Goal: Information Seeking & Learning: Find specific page/section

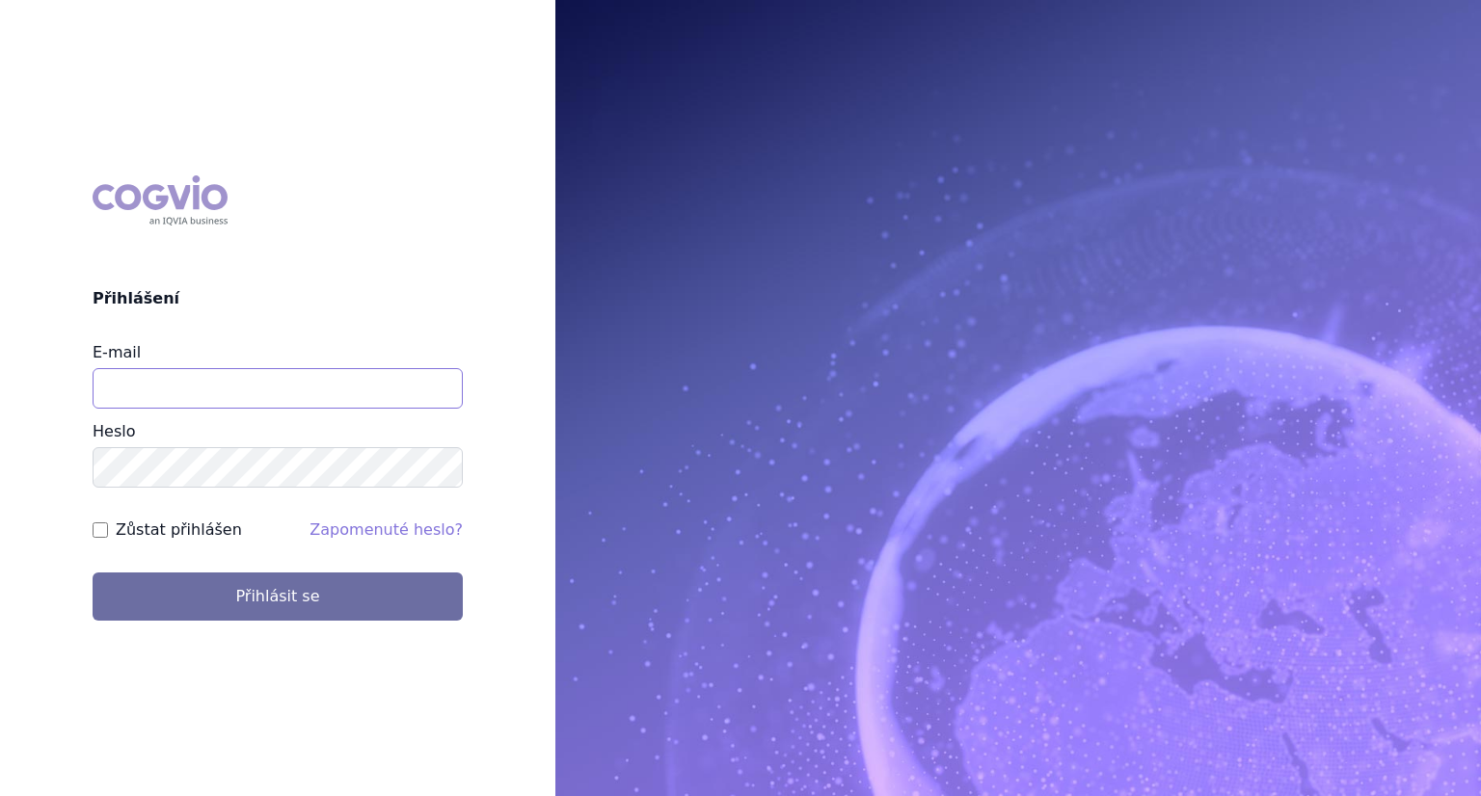
click at [165, 394] on input "E-mail" at bounding box center [278, 388] width 370 height 40
type input "lenka.kratochvilova@msd.com"
click at [93, 573] on button "Přihlásit se" at bounding box center [278, 597] width 370 height 48
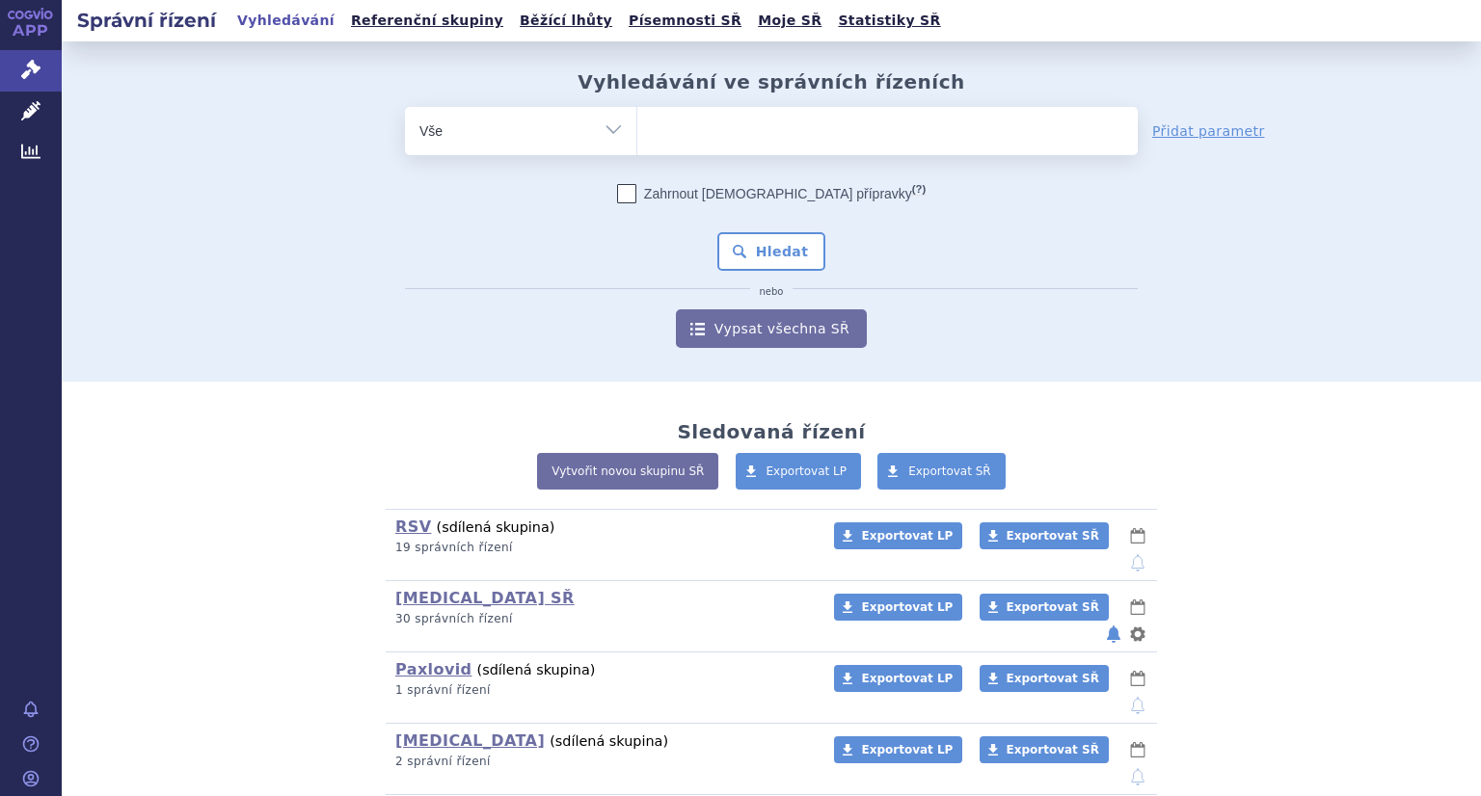
click at [698, 130] on ul at bounding box center [887, 127] width 500 height 40
click at [637, 130] on select at bounding box center [636, 130] width 1 height 48
type input "be"
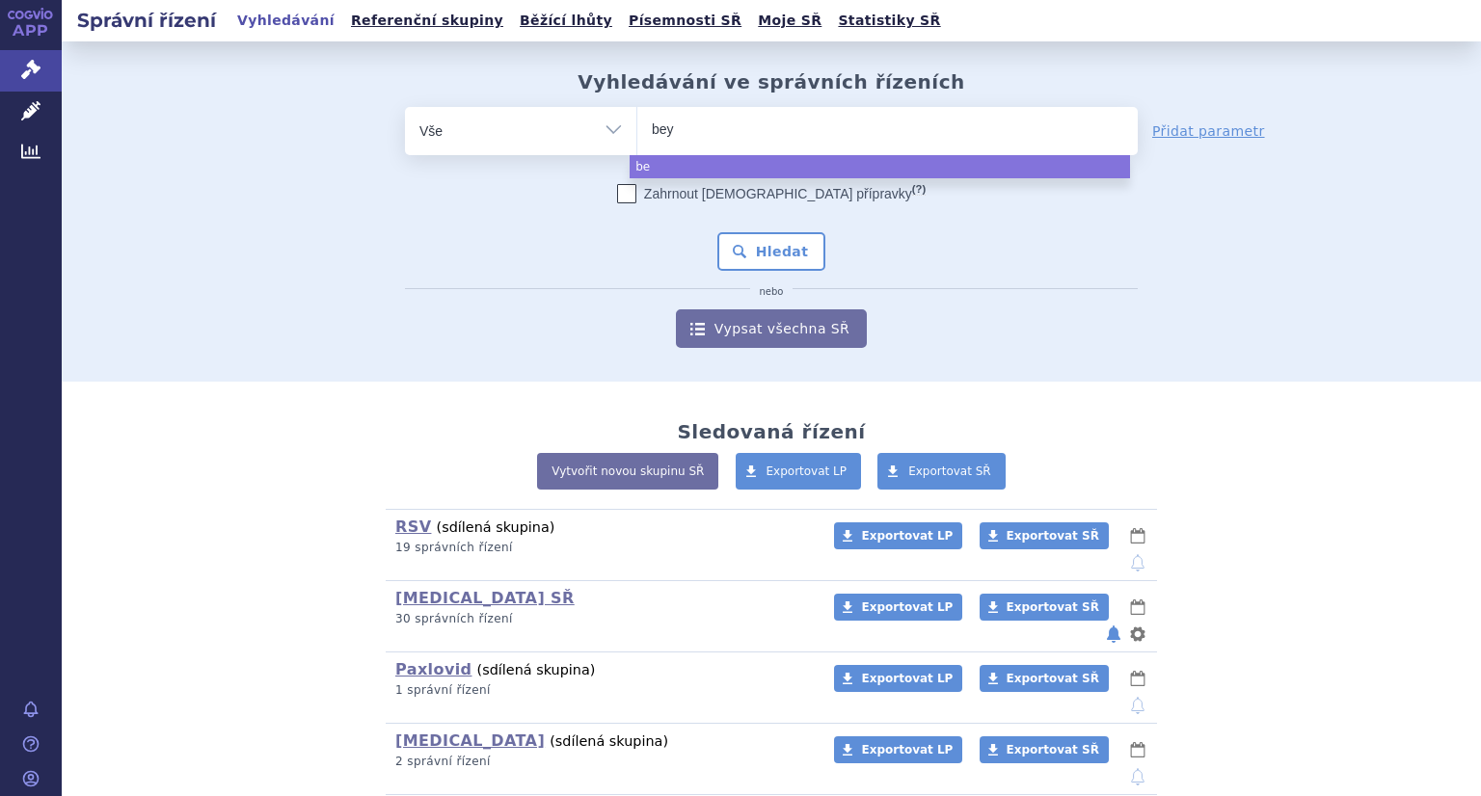
type input "beyf"
select select "beyf"
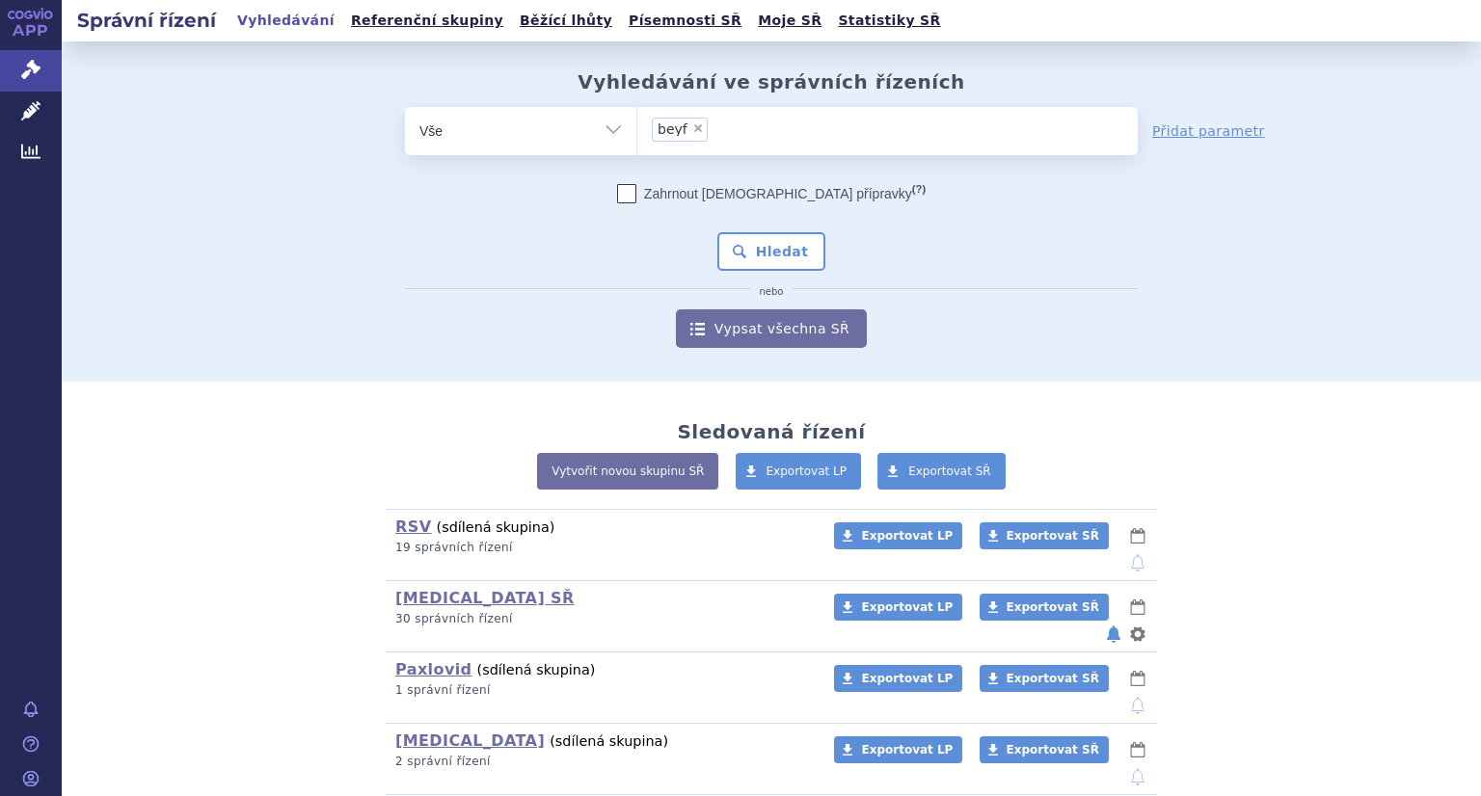
type input "beyf"
select select
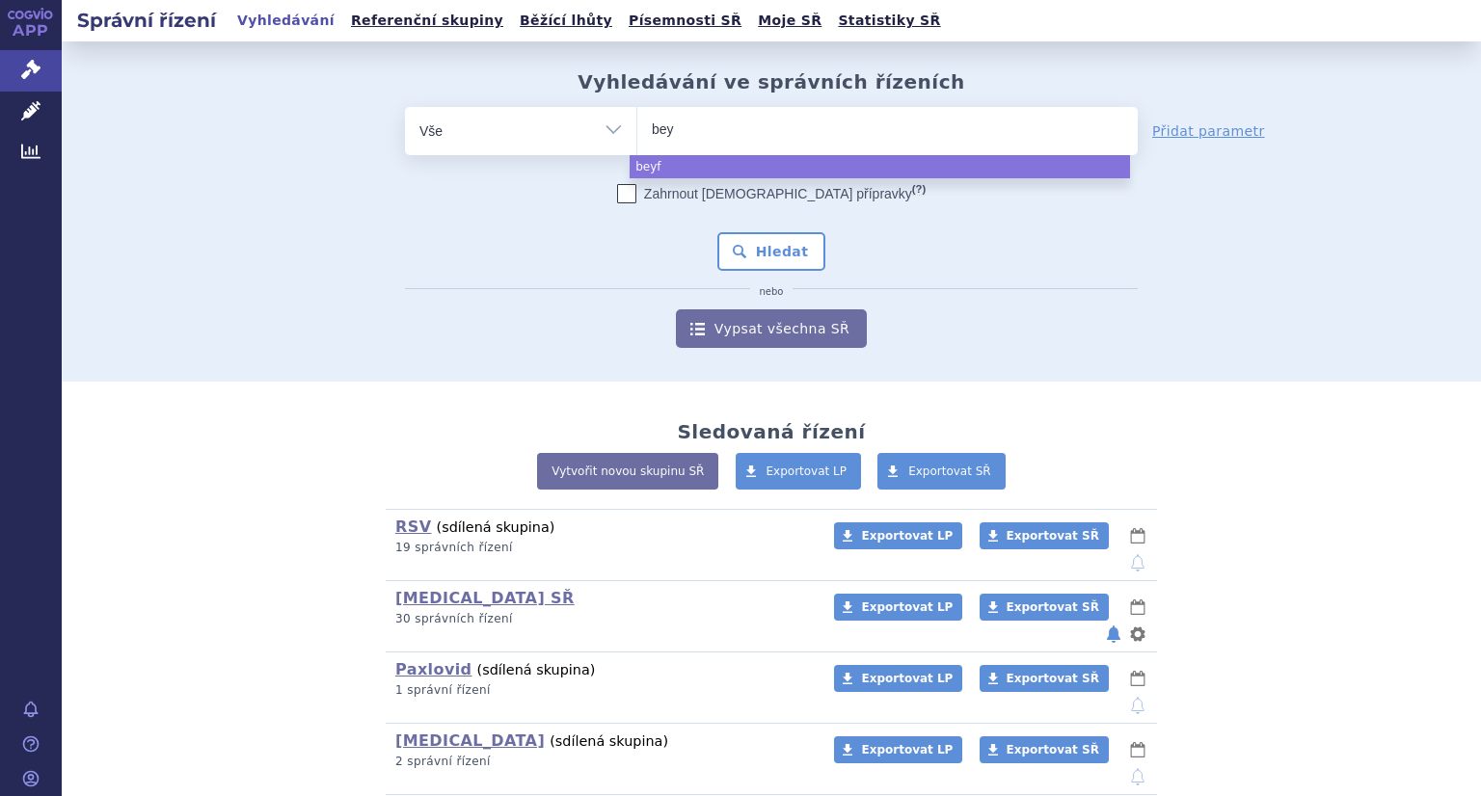
type input "be"
type input "b"
type input "be"
type input "bey"
type input "beyf"
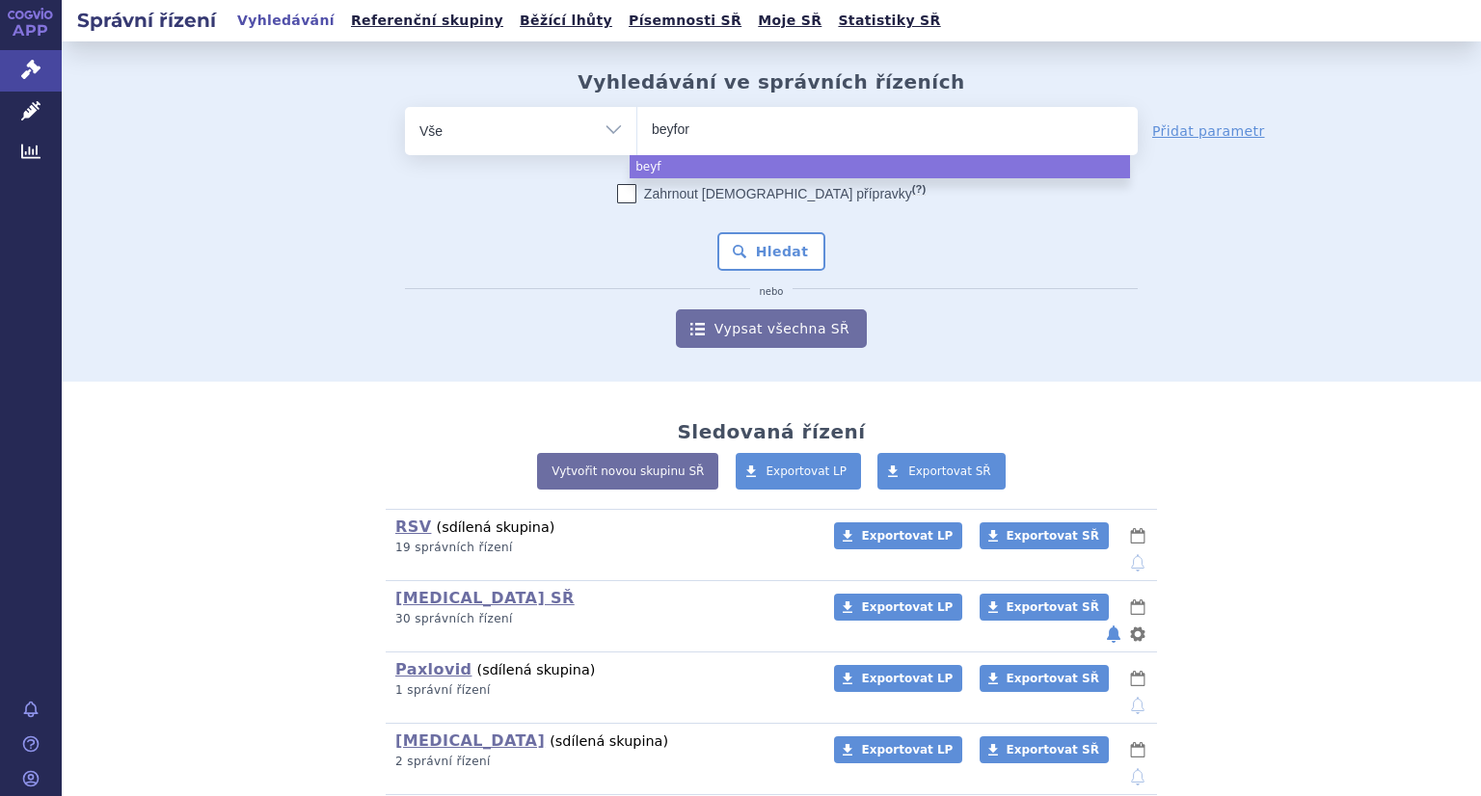
type input "beyfort"
type input "beyfortus"
select select "beyfortus"
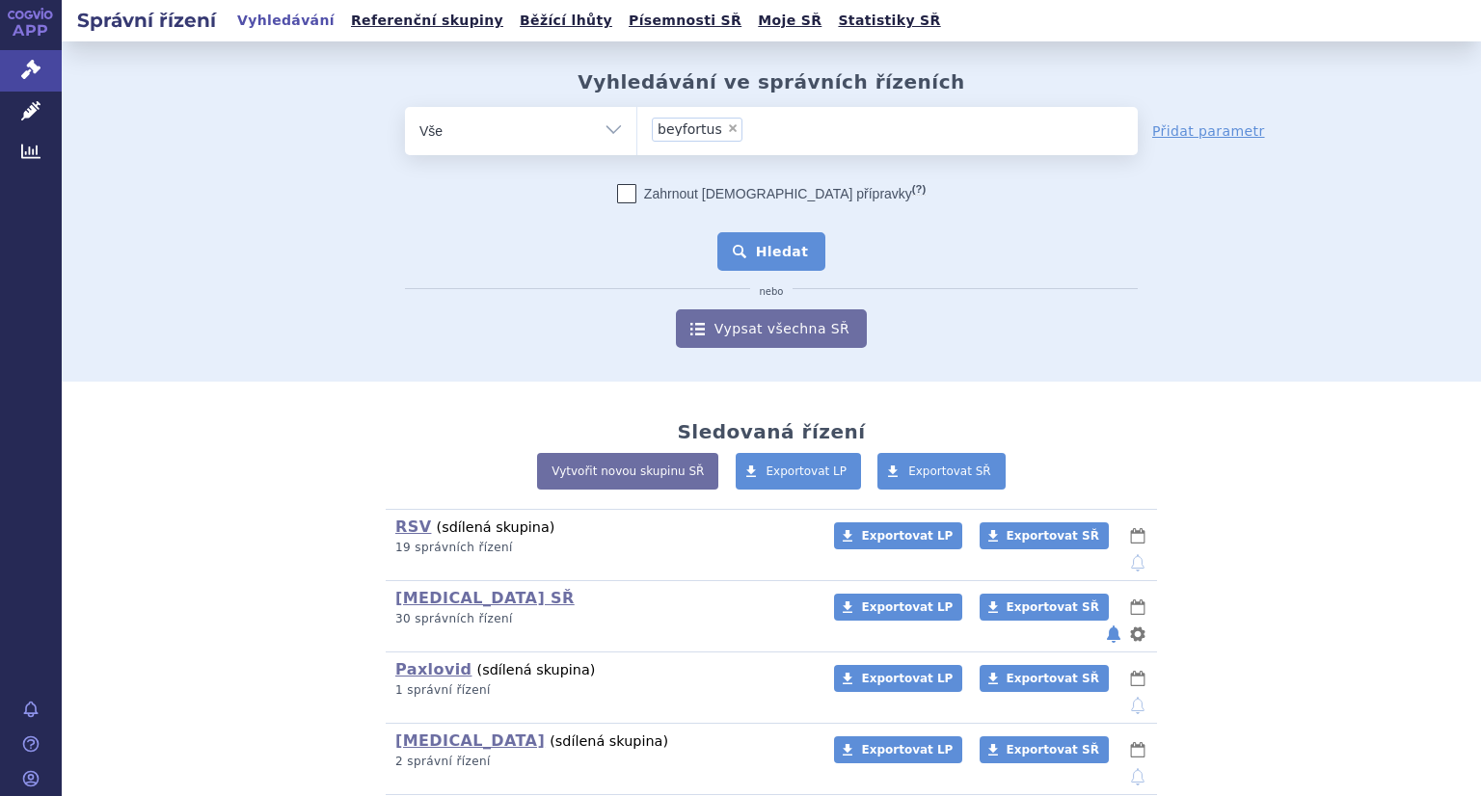
click at [756, 251] on button "Hledat" at bounding box center [771, 251] width 109 height 39
